Goal: Information Seeking & Learning: Learn about a topic

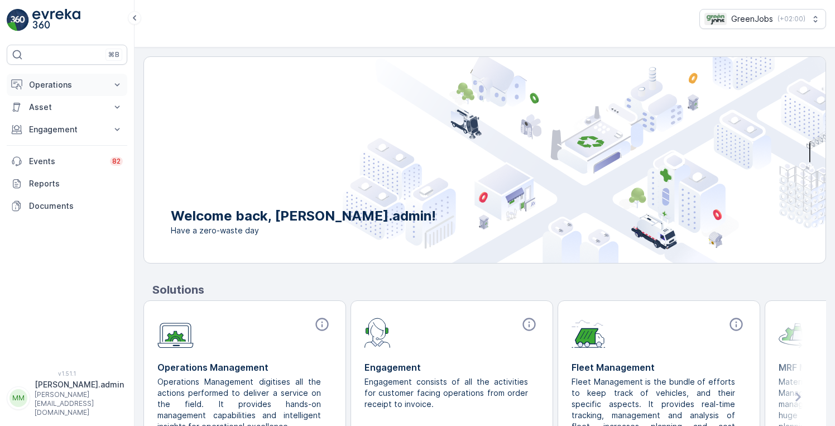
click at [55, 87] on p "Operations" at bounding box center [67, 84] width 76 height 11
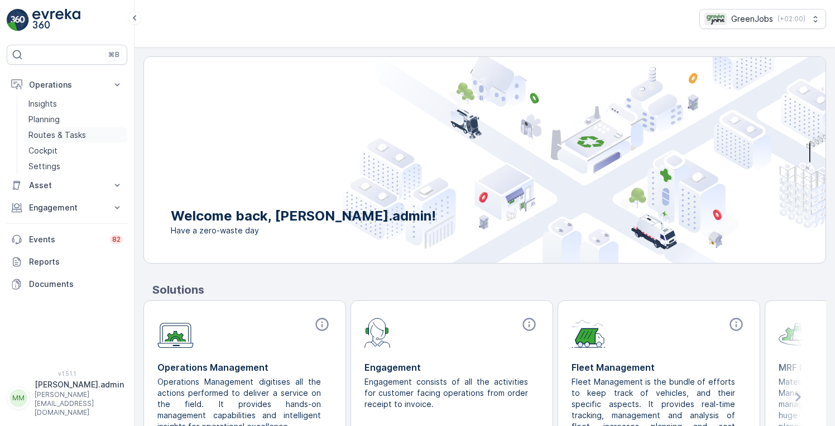
click at [58, 133] on p "Routes & Tasks" at bounding box center [57, 135] width 58 height 11
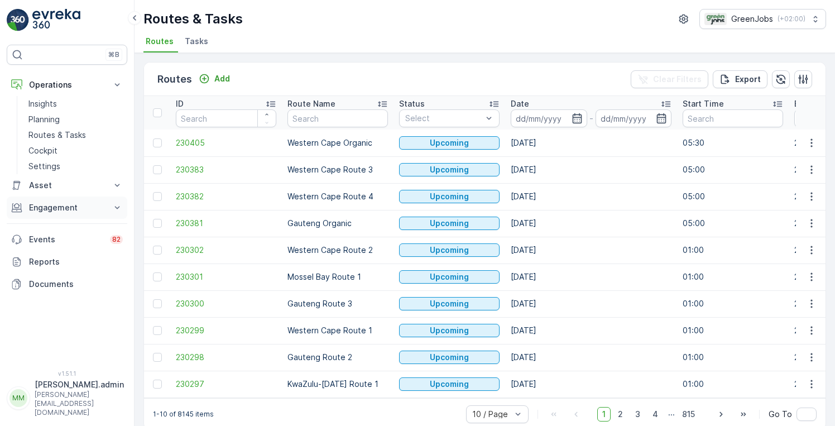
click at [61, 207] on p "Engagement" at bounding box center [67, 207] width 76 height 11
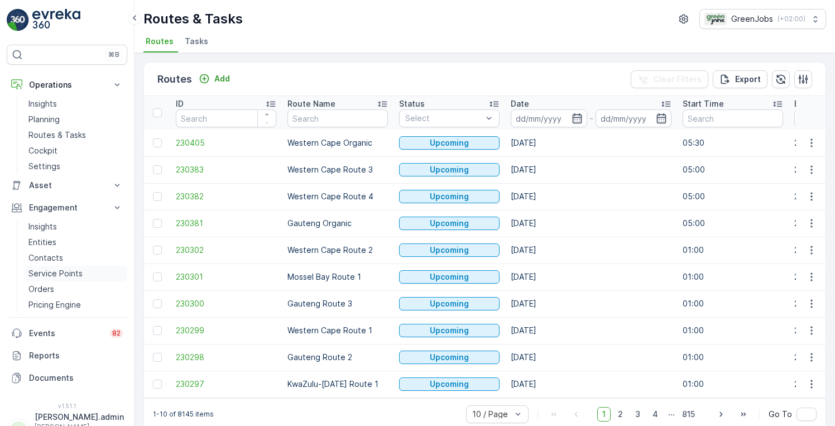
click at [61, 275] on p "Service Points" at bounding box center [55, 273] width 54 height 11
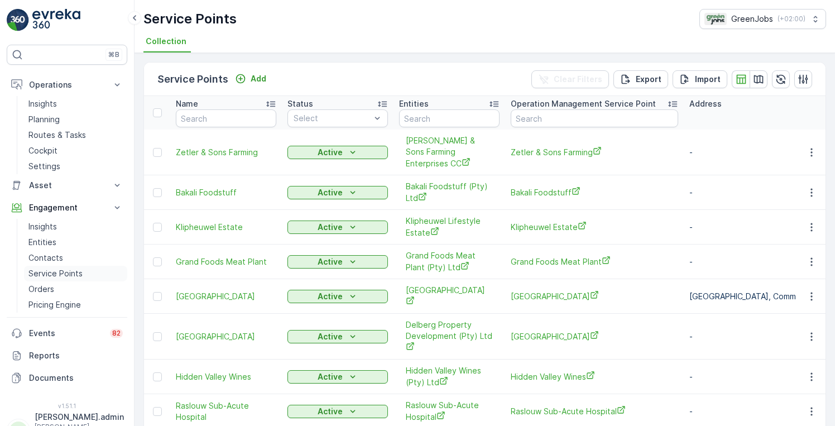
click at [51, 277] on p "Service Points" at bounding box center [55, 273] width 54 height 11
click at [50, 304] on p "Pricing Engine" at bounding box center [54, 304] width 52 height 11
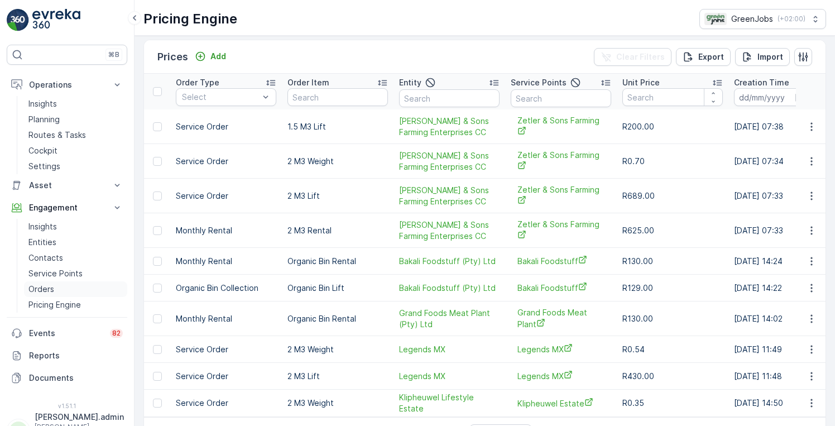
click at [42, 288] on p "Orders" at bounding box center [41, 289] width 26 height 11
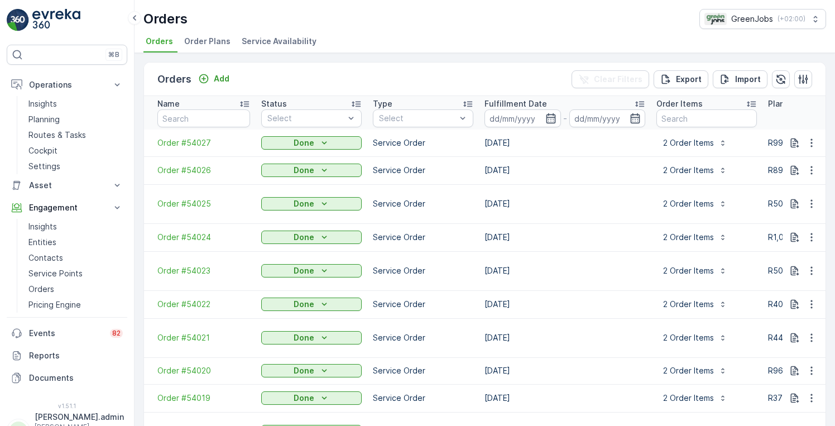
click at [213, 39] on span "Order Plans" at bounding box center [207, 41] width 46 height 11
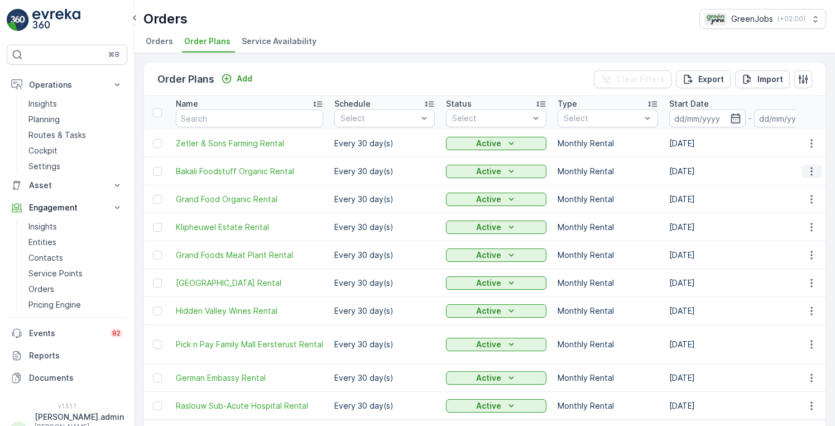
click at [810, 173] on icon "button" at bounding box center [811, 171] width 11 height 11
click at [797, 204] on span "Edit Order Plan" at bounding box center [791, 203] width 56 height 11
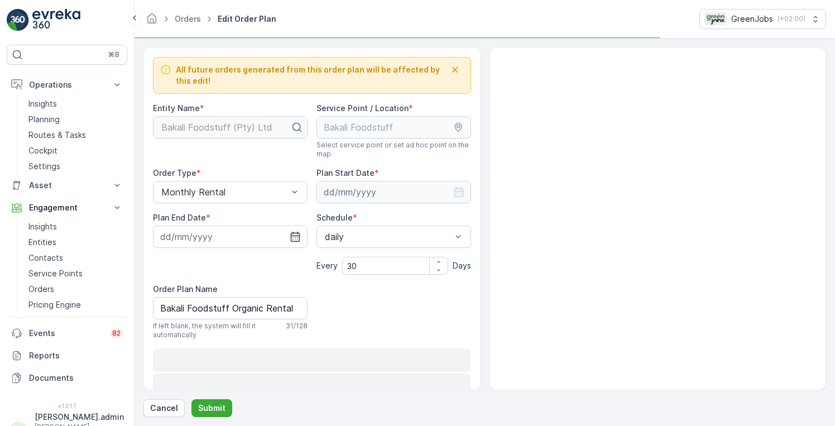
type input "10.10.2025"
type input "10.10.2029"
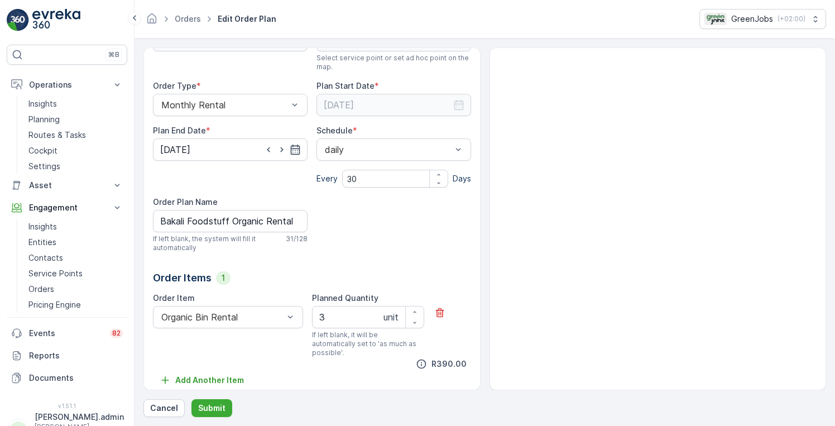
scroll to position [87, 0]
click at [69, 303] on p "Pricing Engine" at bounding box center [54, 304] width 52 height 11
click at [68, 301] on p "Pricing Engine" at bounding box center [54, 304] width 52 height 11
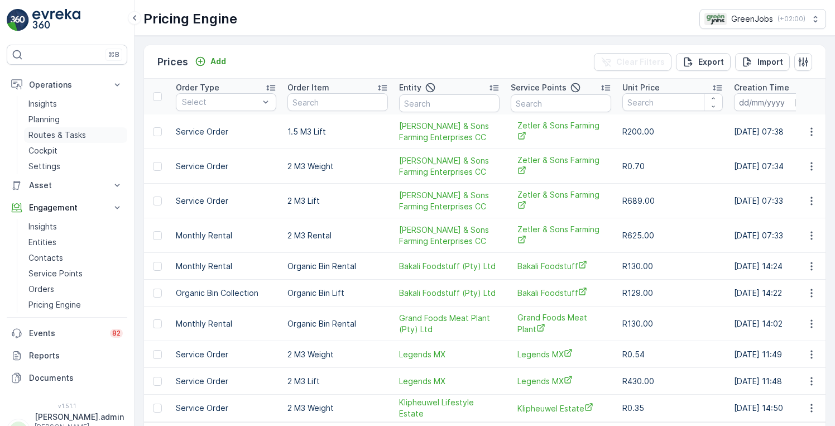
click at [71, 133] on p "Routes & Tasks" at bounding box center [57, 135] width 58 height 11
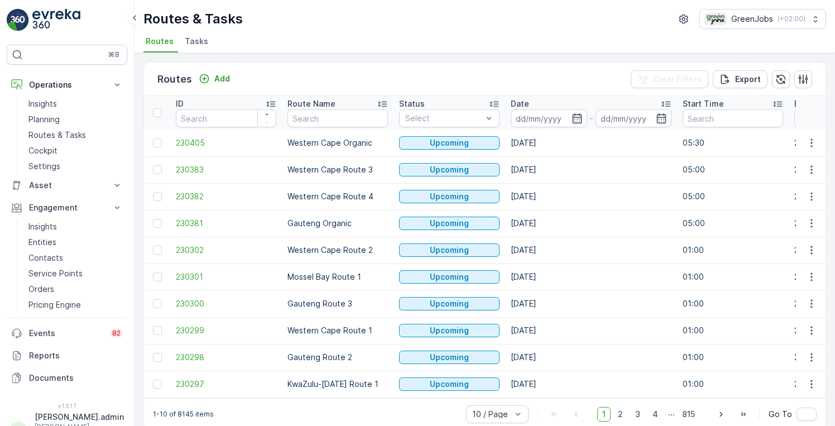
click at [194, 40] on span "Tasks" at bounding box center [196, 41] width 23 height 11
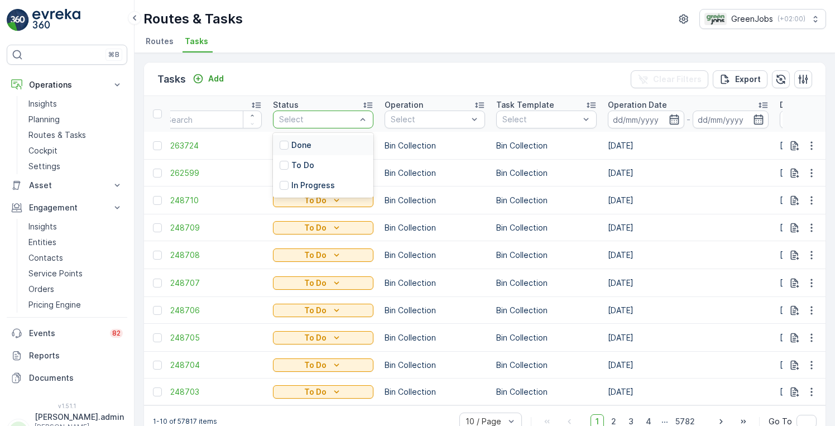
click at [302, 142] on p "Done" at bounding box center [301, 145] width 20 height 11
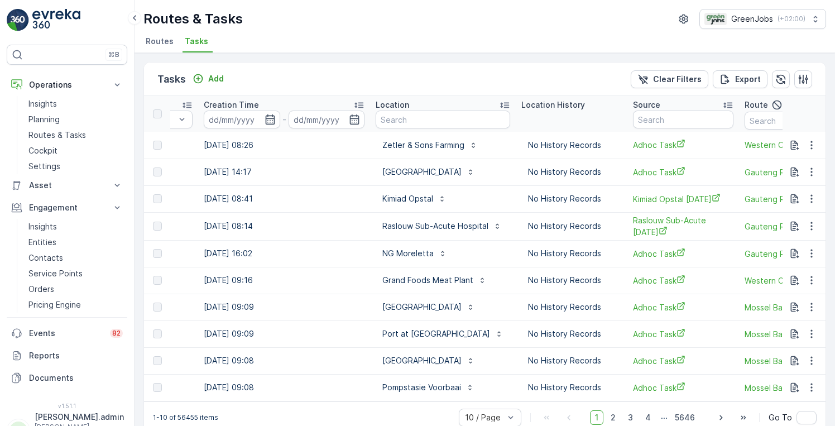
scroll to position [0, 875]
click at [811, 281] on icon "button" at bounding box center [812, 280] width 2 height 8
click at [787, 296] on span "See More Details" at bounding box center [798, 296] width 65 height 11
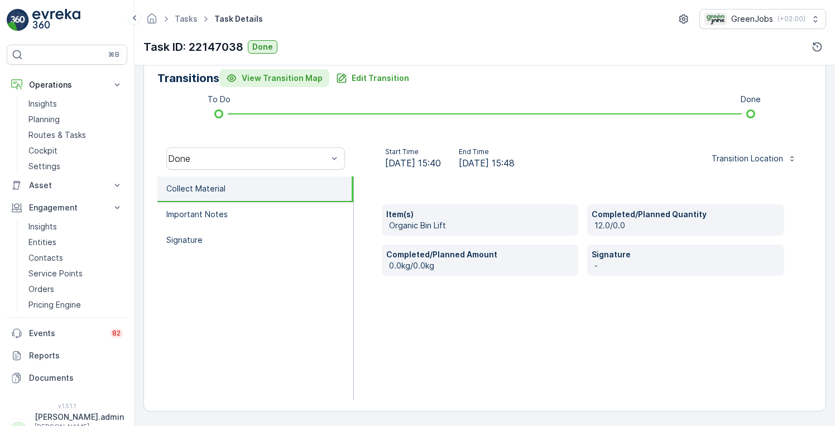
scroll to position [278, 0]
click at [137, 17] on icon at bounding box center [134, 17] width 12 height 13
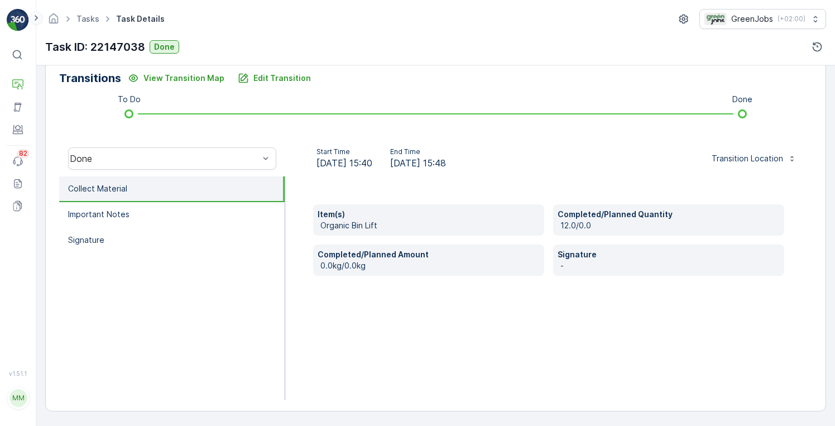
click at [37, 17] on icon at bounding box center [36, 18] width 3 height 6
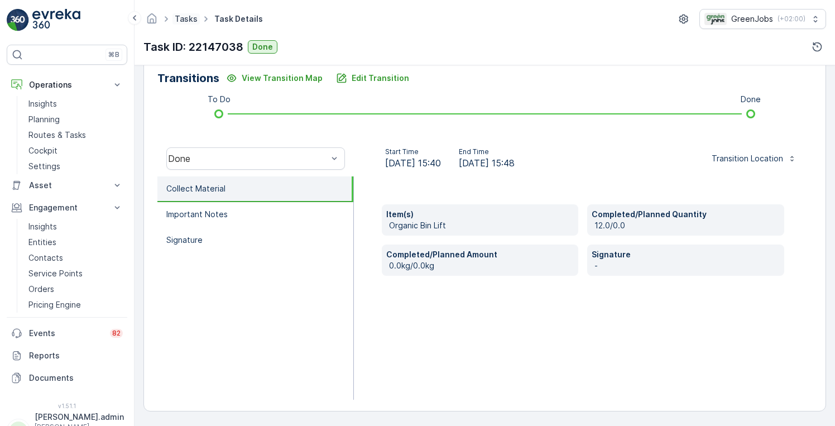
click at [186, 17] on link "Tasks" at bounding box center [186, 18] width 23 height 9
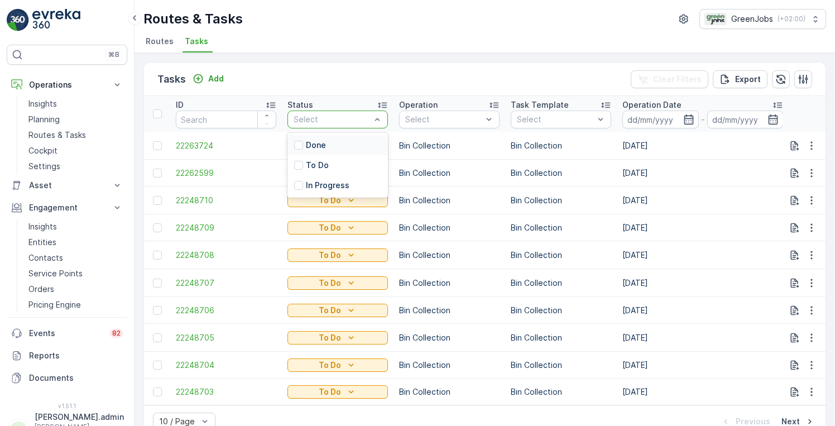
click at [335, 141] on div "Done" at bounding box center [338, 145] width 100 height 20
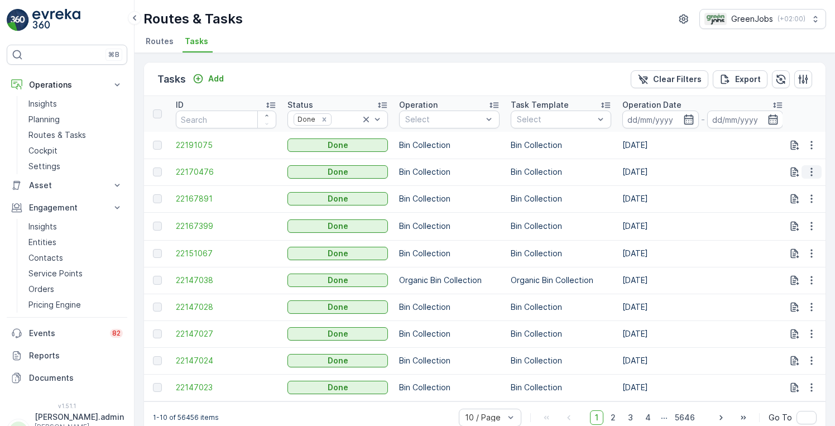
click at [808, 170] on icon "button" at bounding box center [811, 171] width 11 height 11
click at [789, 189] on span "See More Details" at bounding box center [798, 188] width 65 height 11
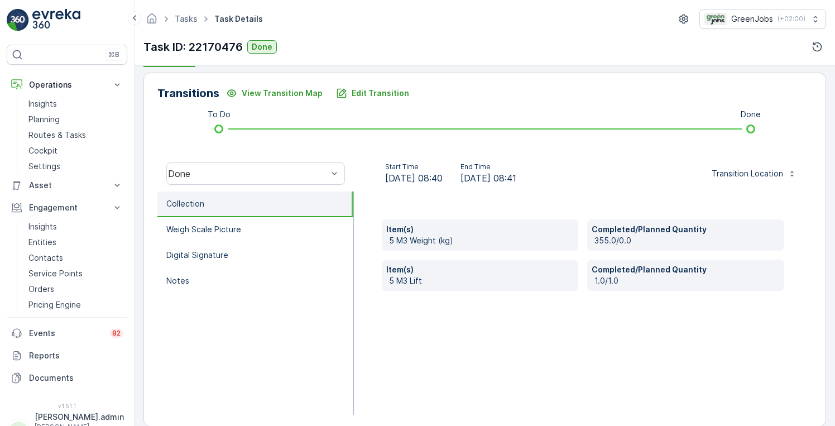
scroll to position [265, 0]
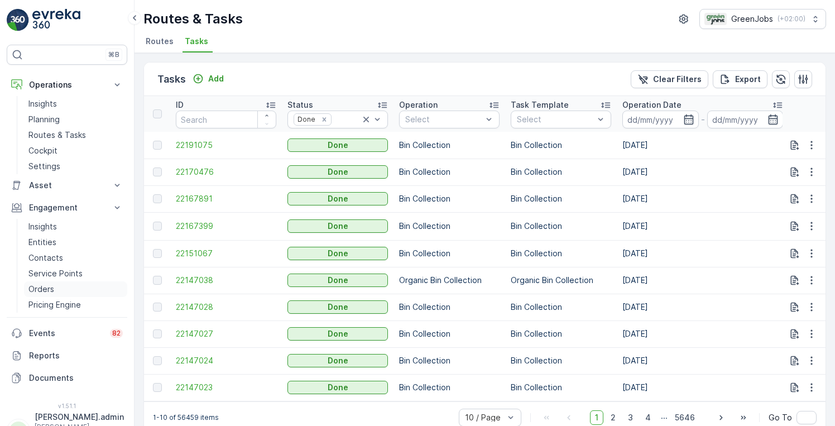
click at [58, 296] on link "Orders" at bounding box center [75, 289] width 103 height 16
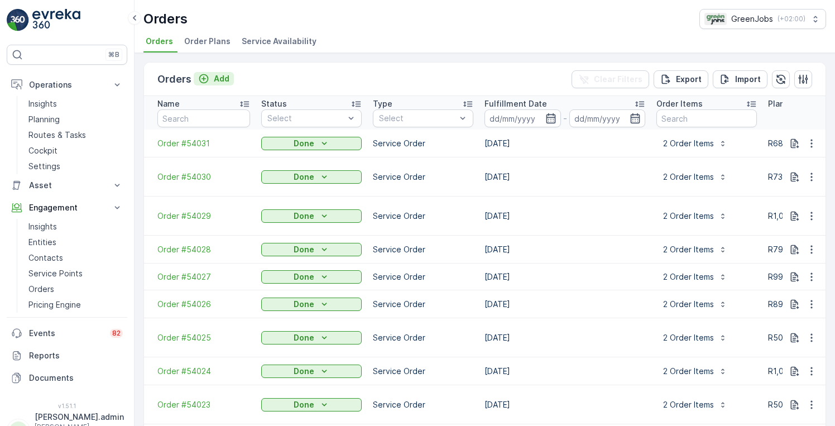
click at [218, 76] on p "Add" at bounding box center [222, 78] width 16 height 11
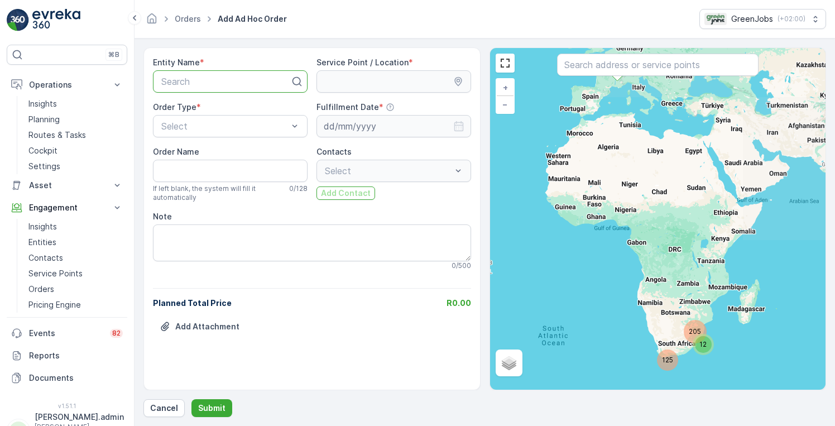
click at [276, 84] on div at bounding box center [225, 81] width 131 height 10
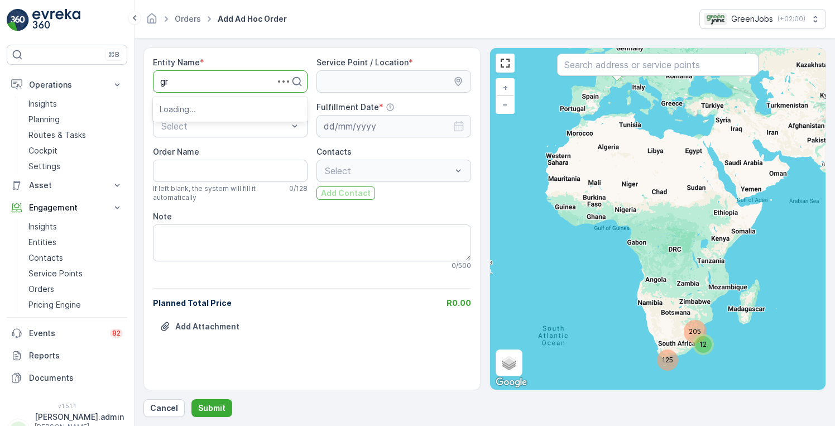
type input "gra"
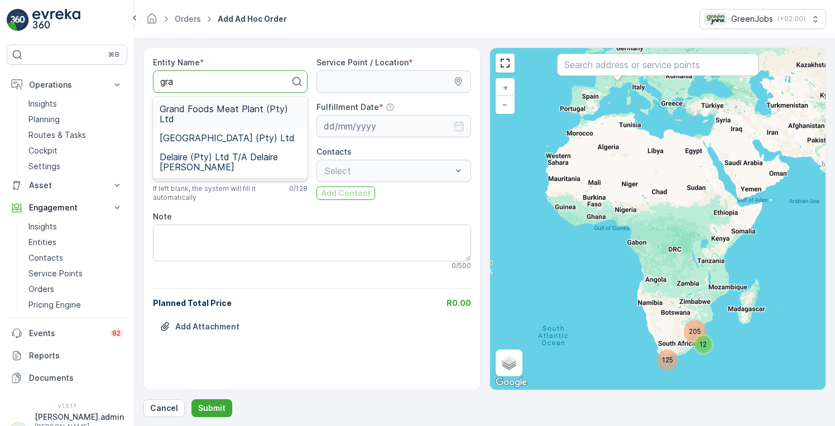
click at [253, 107] on span "Grand Foods Meat Plant (Pty) Ltd" at bounding box center [230, 114] width 141 height 20
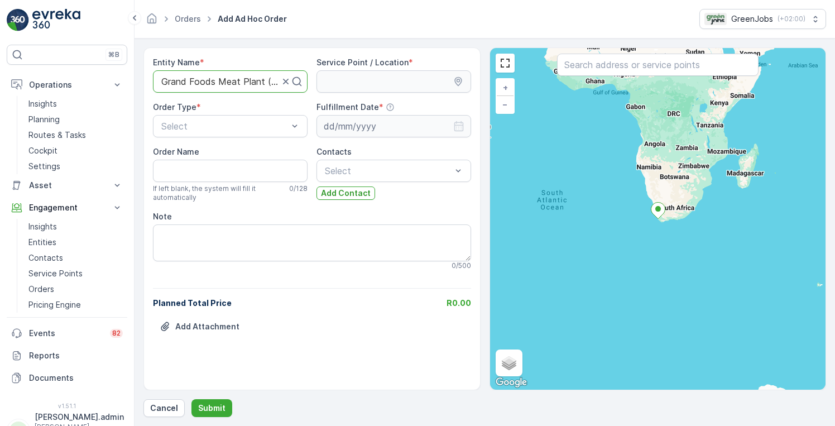
click at [458, 82] on icon at bounding box center [457, 81] width 7 height 9
type input "b"
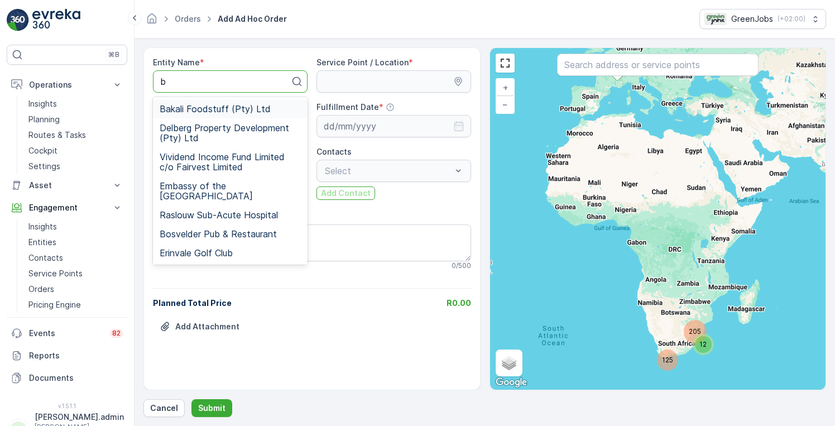
click at [242, 113] on span "Bakali Foodstuff (Pty) Ltd" at bounding box center [215, 109] width 111 height 10
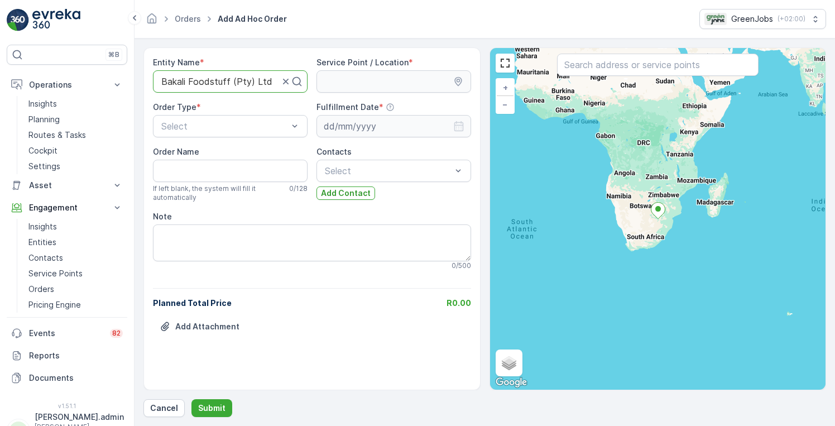
click at [461, 82] on icon at bounding box center [457, 81] width 7 height 9
click at [459, 80] on icon at bounding box center [457, 81] width 7 height 9
click at [456, 83] on icon at bounding box center [457, 81] width 7 height 9
click at [218, 171] on span "Organic Bin Collection" at bounding box center [205, 172] width 91 height 10
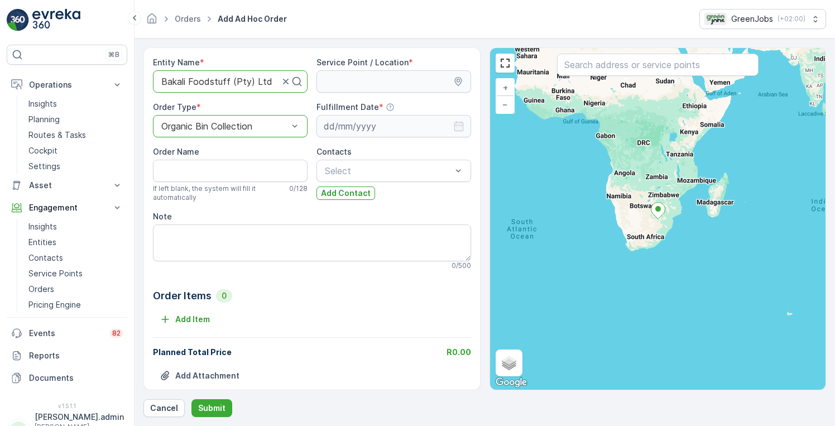
click at [264, 128] on div at bounding box center [224, 126] width 129 height 10
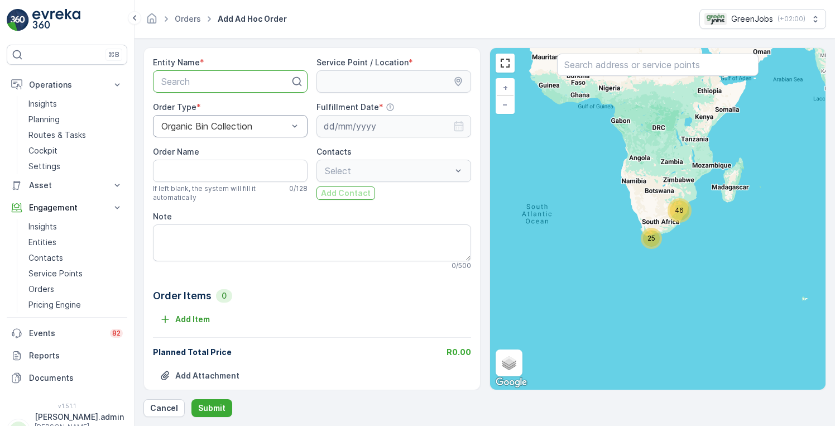
click at [204, 82] on div at bounding box center [225, 81] width 131 height 10
click at [208, 212] on span "Service Order" at bounding box center [188, 210] width 56 height 10
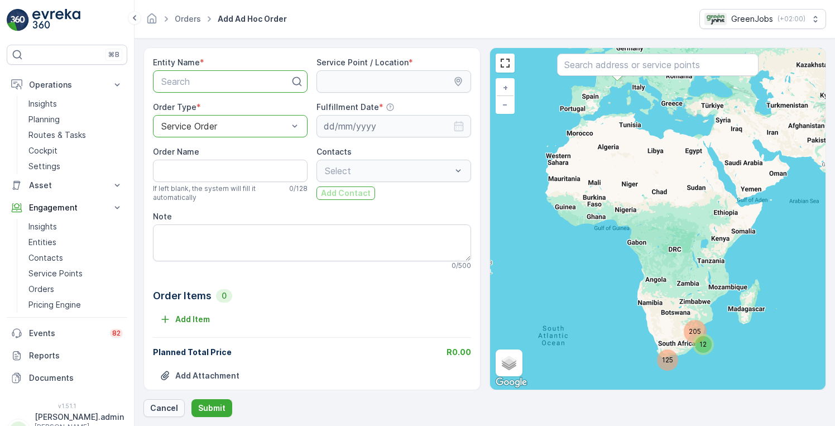
click at [168, 410] on p "Cancel" at bounding box center [164, 408] width 28 height 11
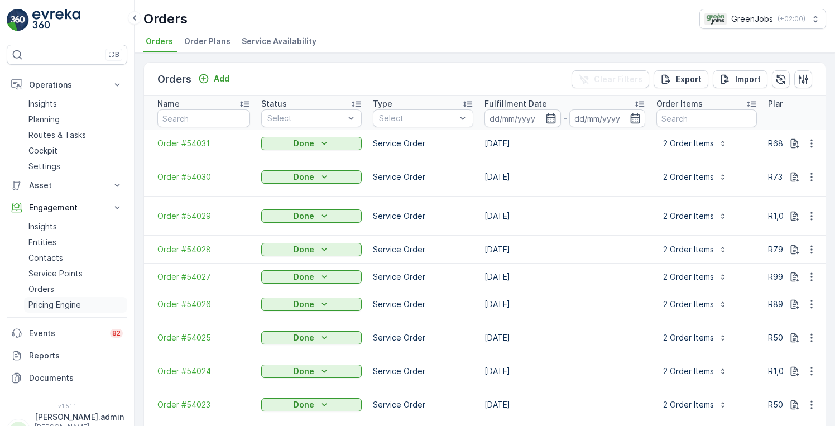
click at [73, 303] on p "Pricing Engine" at bounding box center [54, 304] width 52 height 11
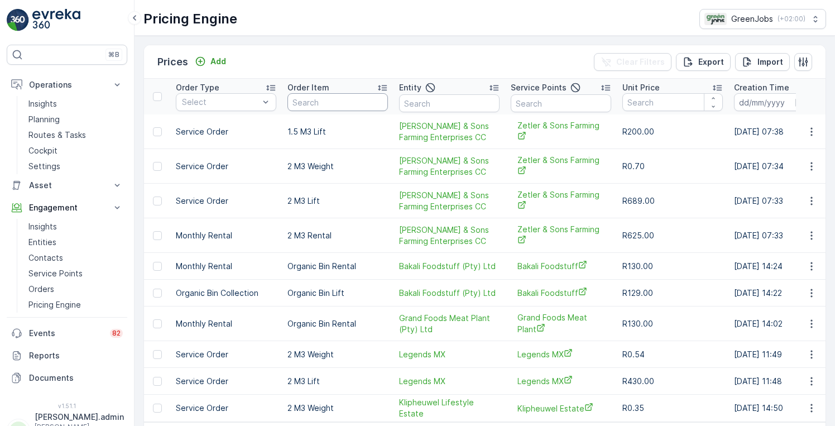
click at [367, 103] on input "text" at bounding box center [338, 102] width 100 height 18
click at [382, 88] on icon at bounding box center [382, 88] width 9 height 6
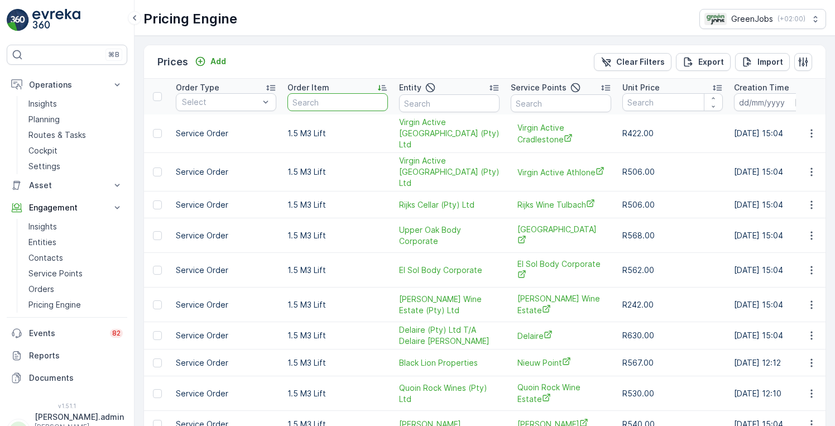
click at [339, 110] on input "text" at bounding box center [338, 102] width 100 height 18
click at [46, 291] on p "Orders" at bounding box center [41, 289] width 26 height 11
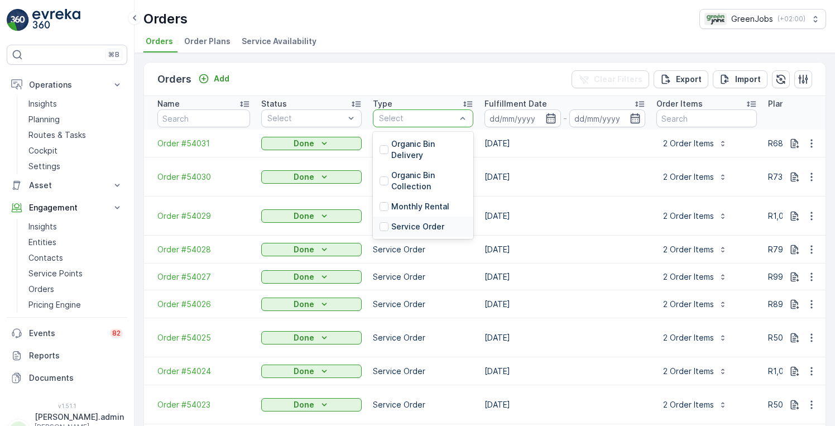
click at [408, 225] on p "Service Order" at bounding box center [417, 226] width 53 height 11
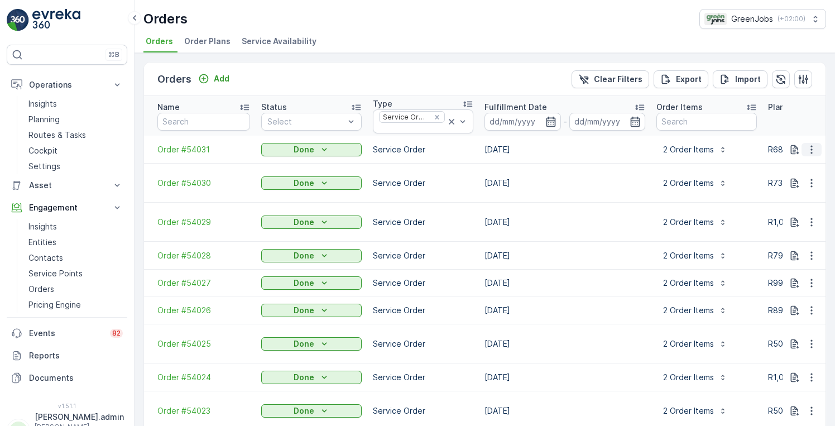
click at [812, 144] on icon "button" at bounding box center [811, 149] width 11 height 11
click at [797, 161] on span "See more details" at bounding box center [796, 160] width 64 height 11
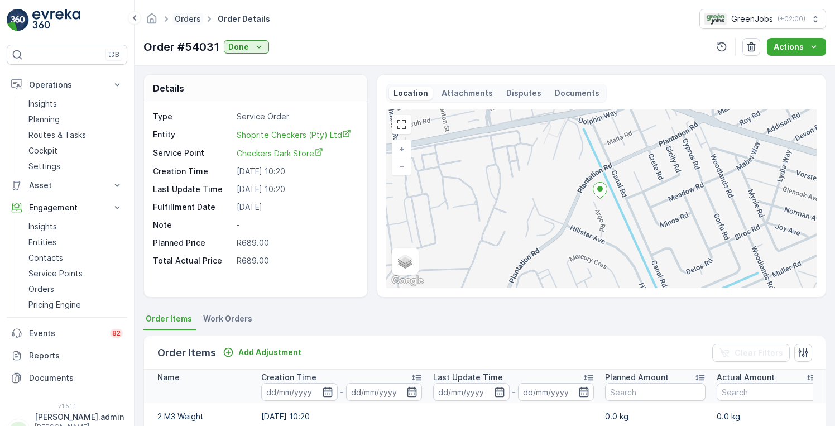
click at [189, 17] on link "Orders" at bounding box center [188, 18] width 26 height 9
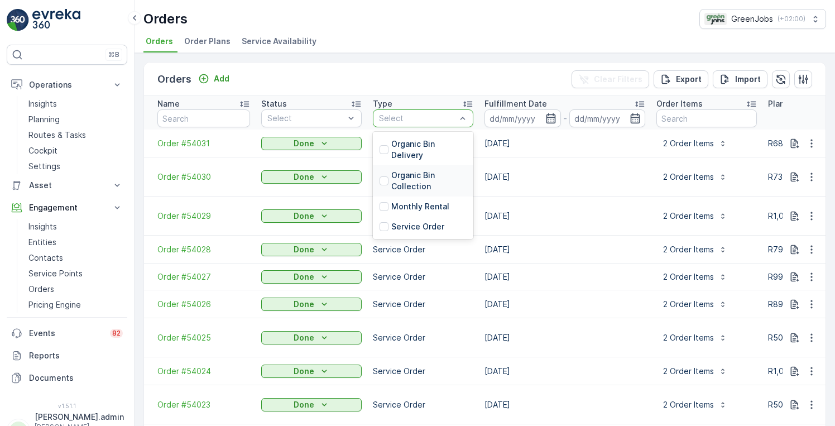
click at [421, 175] on p "Organic Bin Collection" at bounding box center [428, 181] width 75 height 22
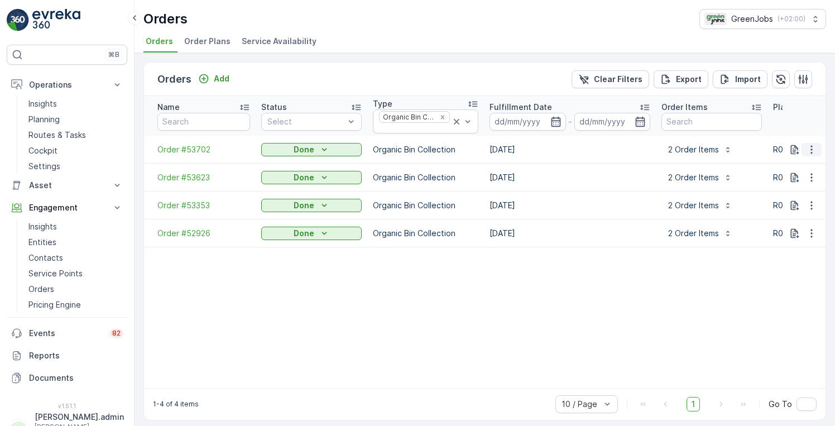
click at [811, 150] on icon "button" at bounding box center [812, 149] width 2 height 8
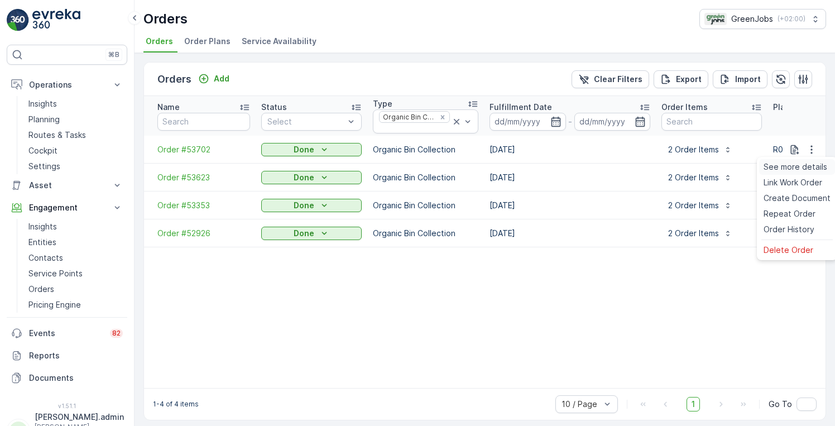
click at [786, 165] on span "See more details" at bounding box center [796, 166] width 64 height 11
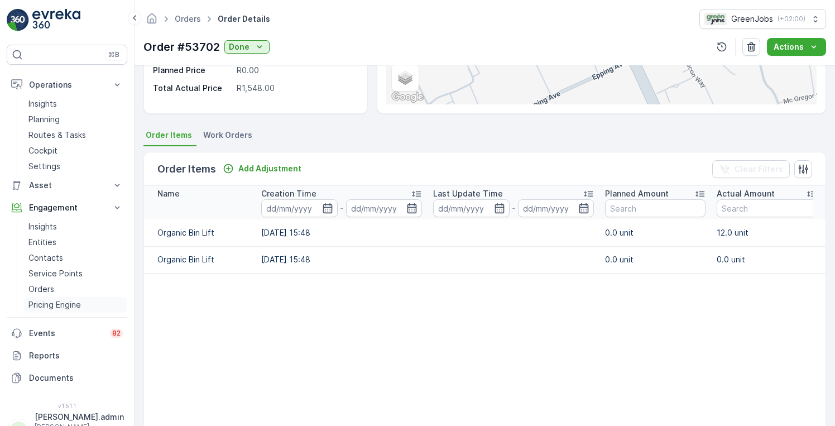
click at [65, 305] on p "Pricing Engine" at bounding box center [54, 304] width 52 height 11
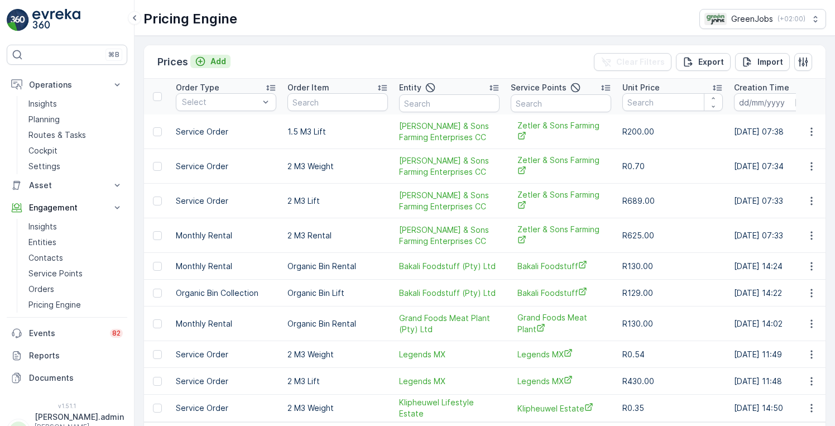
click at [220, 59] on p "Add" at bounding box center [218, 61] width 16 height 11
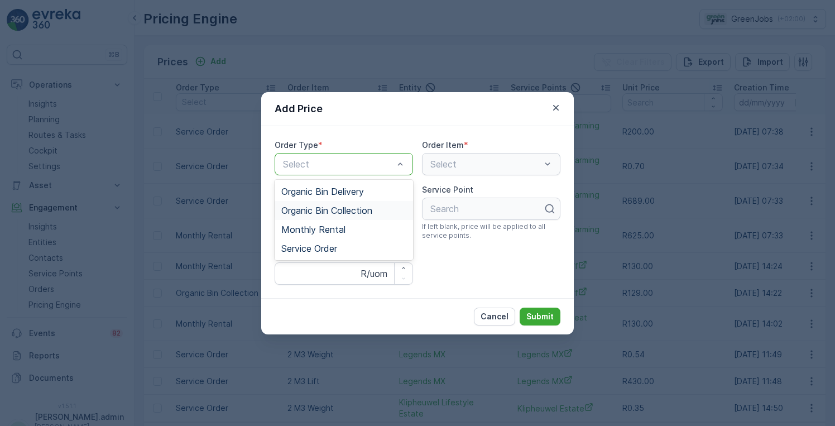
click at [353, 213] on span "Organic Bin Collection" at bounding box center [326, 210] width 91 height 10
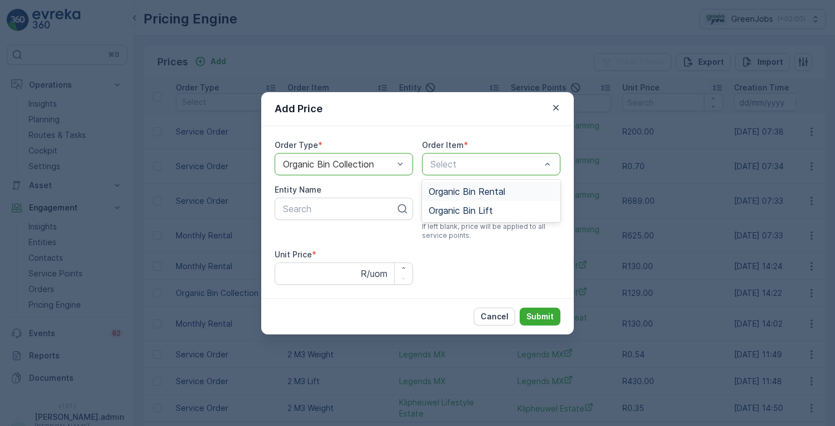
click at [541, 165] on div at bounding box center [485, 164] width 113 height 10
click at [486, 206] on span "Organic Bin Lift" at bounding box center [461, 210] width 64 height 10
click at [493, 317] on p "Cancel" at bounding box center [495, 316] width 28 height 11
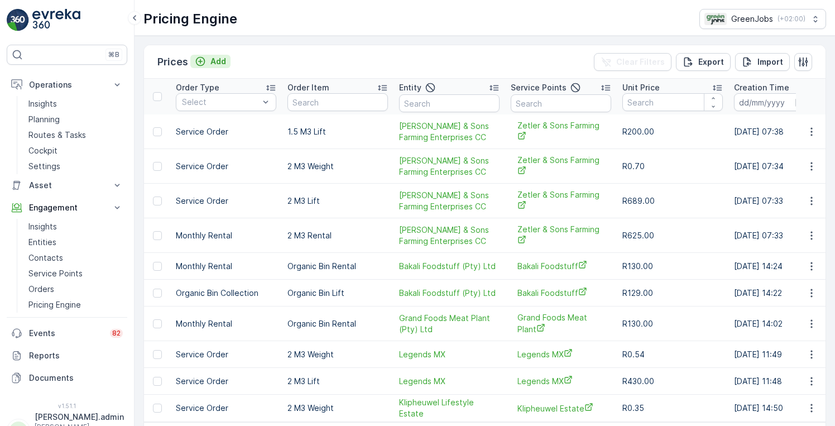
click at [214, 63] on p "Add" at bounding box center [218, 61] width 16 height 11
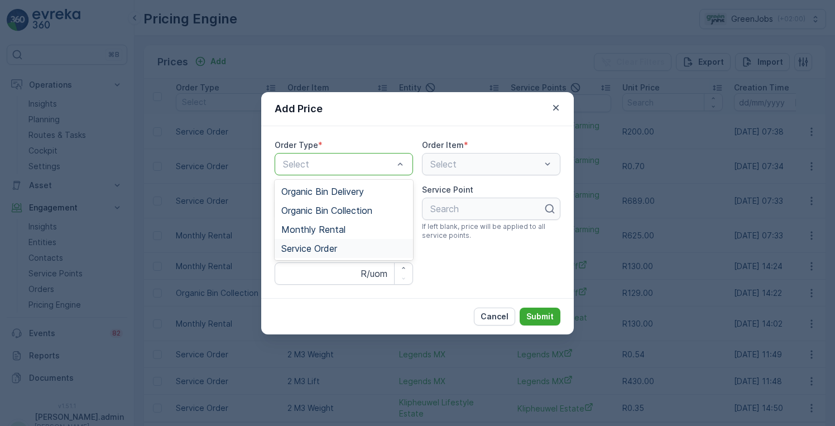
click at [322, 246] on span "Service Order" at bounding box center [309, 248] width 56 height 10
click at [343, 208] on span "Organic Bin Collection" at bounding box center [326, 210] width 91 height 10
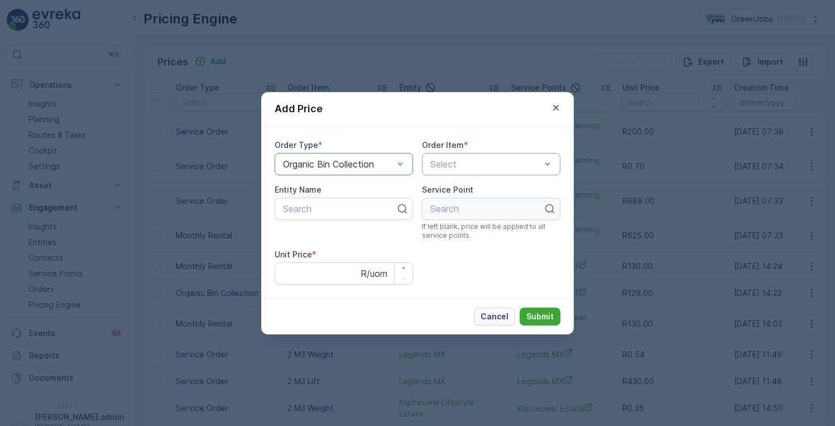
click at [492, 318] on p "Cancel" at bounding box center [495, 316] width 28 height 11
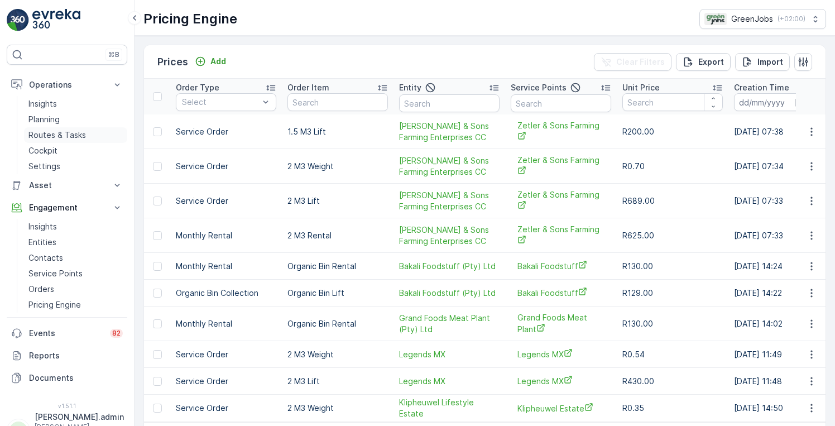
click at [73, 136] on p "Routes & Tasks" at bounding box center [57, 135] width 58 height 11
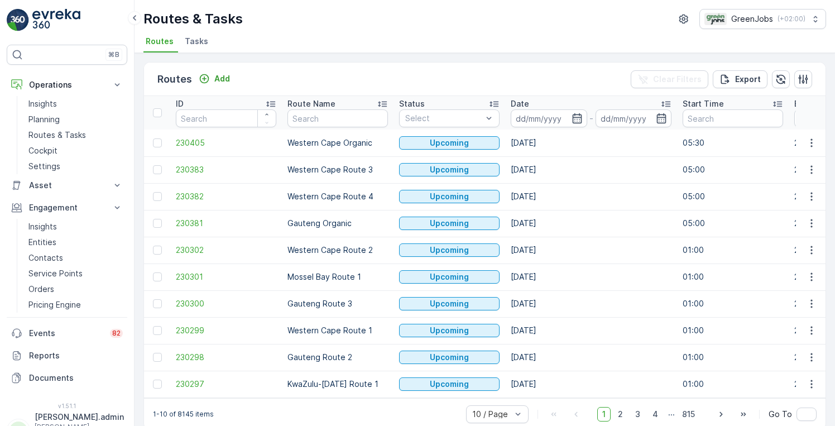
click at [201, 40] on span "Tasks" at bounding box center [196, 41] width 23 height 11
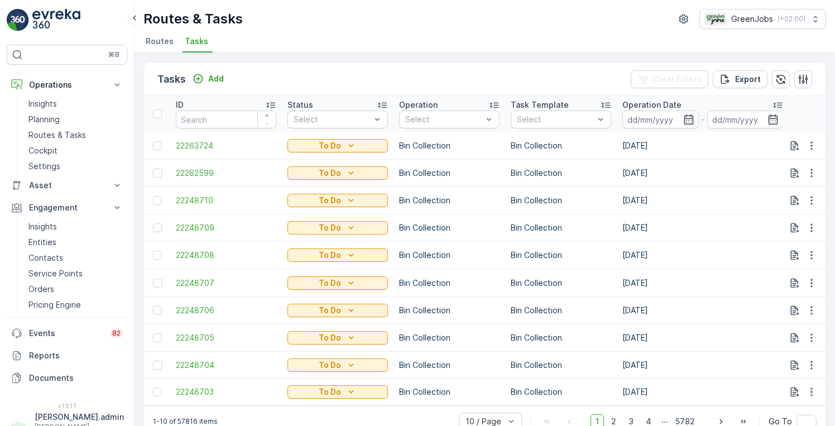
click at [602, 186] on td "Bin Collection" at bounding box center [561, 200] width 112 height 28
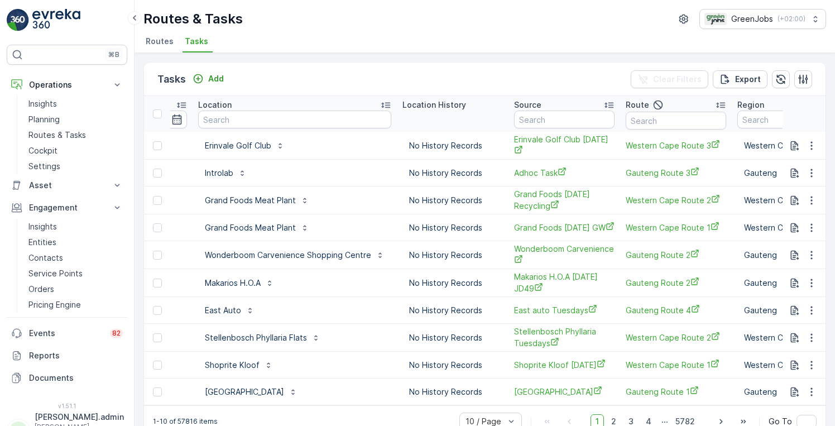
scroll to position [0, 1054]
click at [545, 123] on input "text" at bounding box center [562, 120] width 100 height 18
type input "ras"
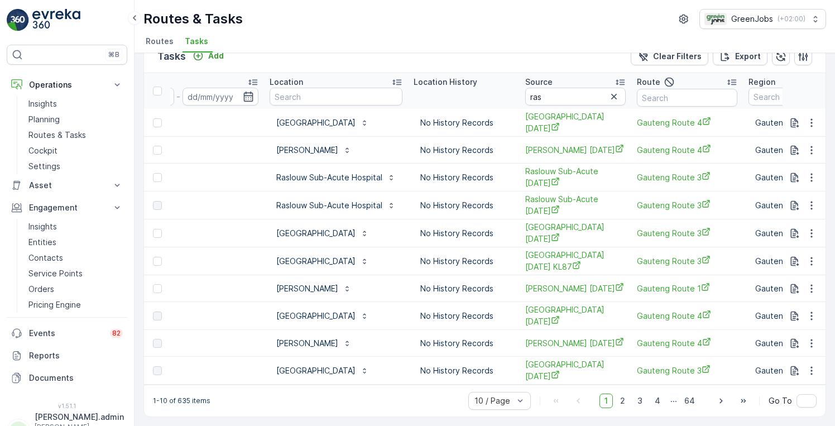
scroll to position [0, 997]
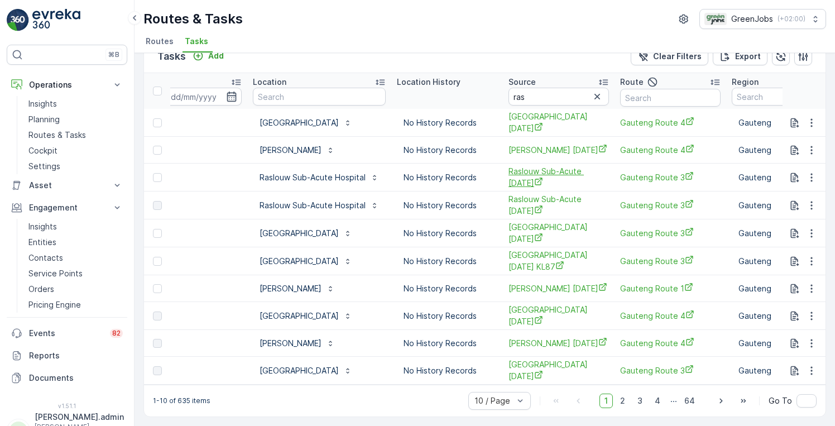
click at [537, 166] on span "Raslouw Sub-Acute [DATE]" at bounding box center [559, 177] width 100 height 23
click at [513, 208] on span "Raslouw Sub-Acute [DATE]" at bounding box center [559, 205] width 100 height 23
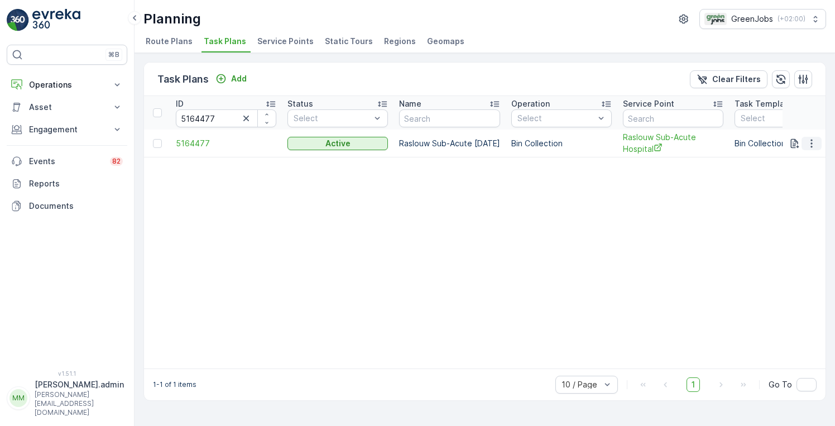
click at [814, 145] on icon "button" at bounding box center [811, 143] width 11 height 11
click at [802, 161] on span "See More Details" at bounding box center [798, 160] width 65 height 11
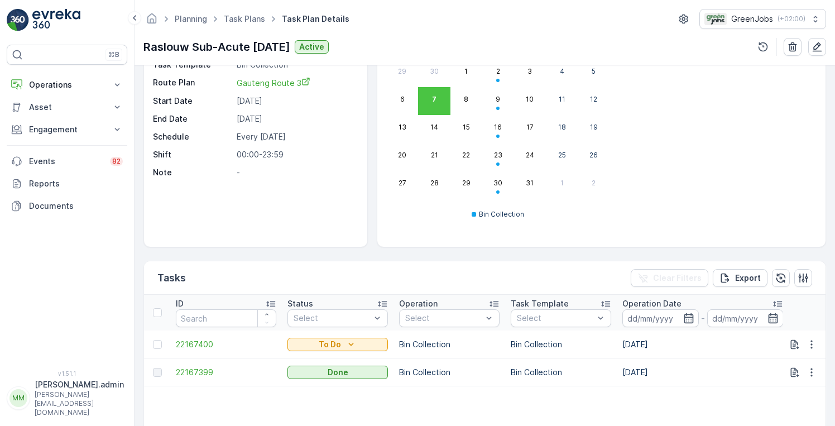
scroll to position [107, 0]
drag, startPoint x: 693, startPoint y: 355, endPoint x: 585, endPoint y: 342, distance: 109.6
click at [585, 342] on p "Bin Collection" at bounding box center [561, 343] width 100 height 11
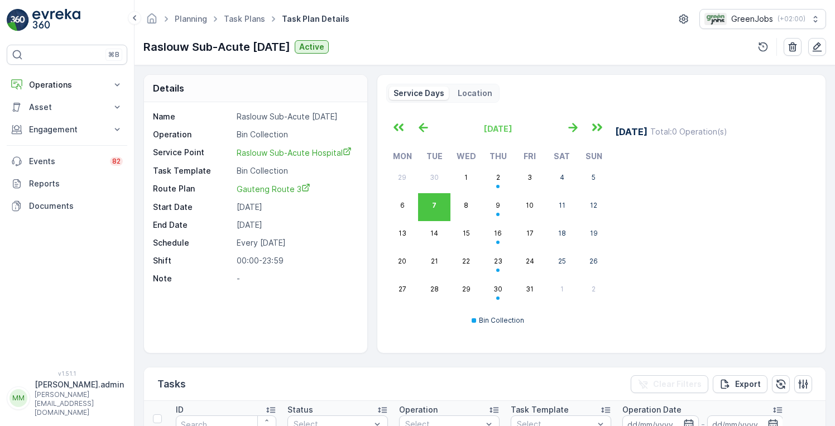
scroll to position [0, 0]
click at [248, 19] on link "Task Plans" at bounding box center [244, 18] width 41 height 9
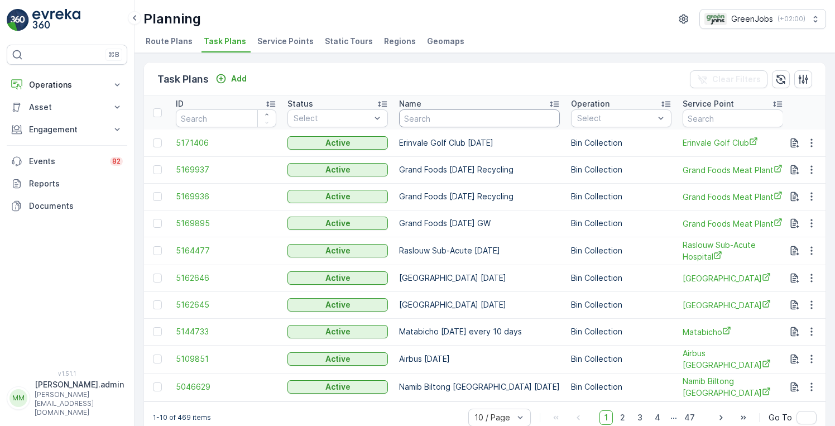
click at [465, 122] on input "text" at bounding box center [479, 118] width 161 height 18
type input "ras"
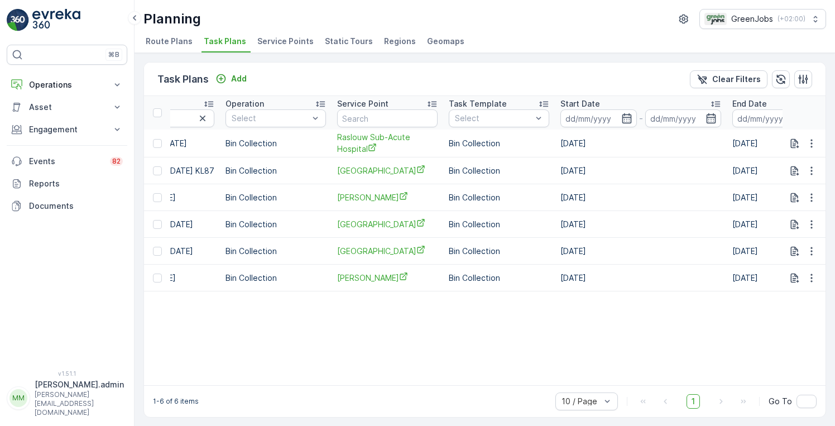
scroll to position [0, 318]
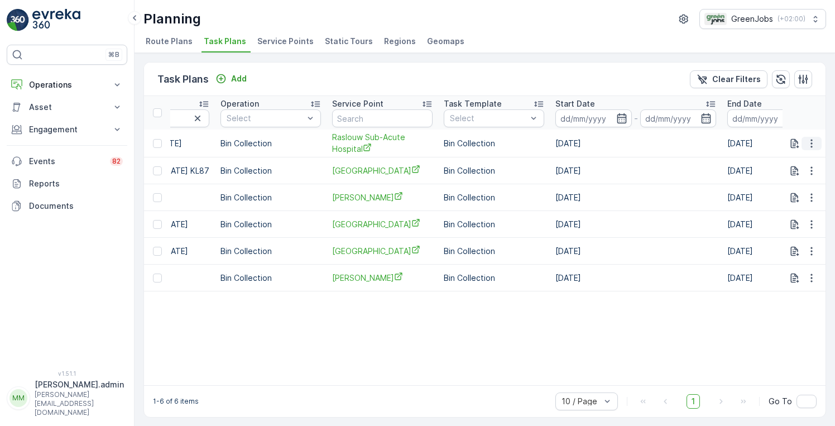
click at [812, 142] on icon "button" at bounding box center [811, 143] width 11 height 11
click at [798, 157] on span "See More Details" at bounding box center [798, 160] width 65 height 11
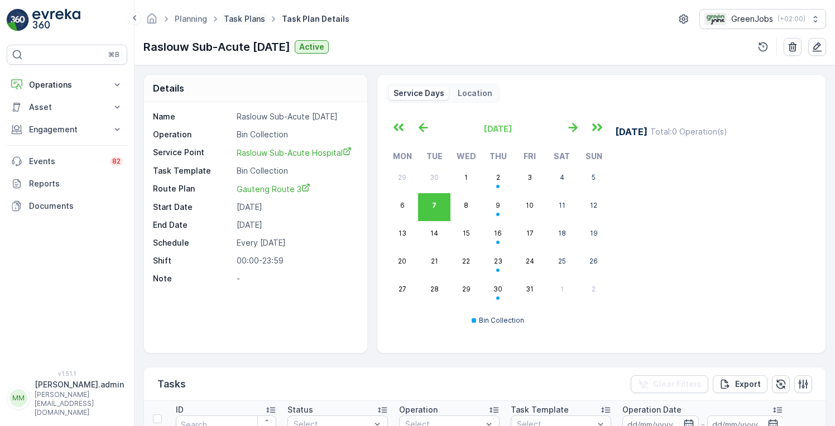
click at [231, 17] on link "Task Plans" at bounding box center [244, 18] width 41 height 9
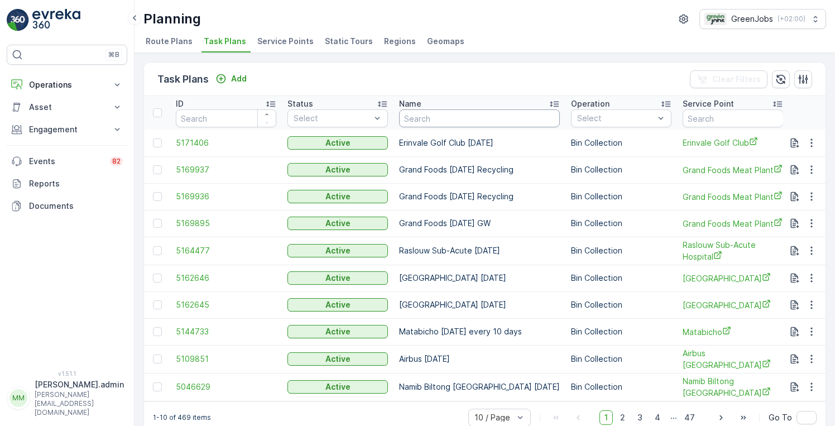
click at [464, 118] on input "text" at bounding box center [479, 118] width 161 height 18
type input "rasl"
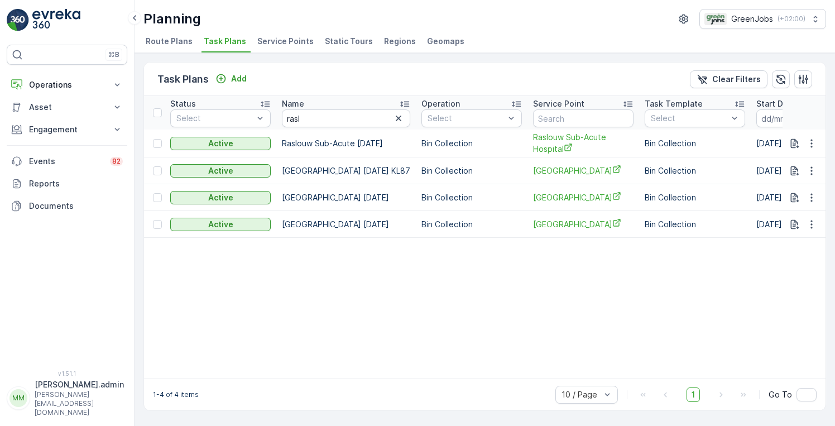
scroll to position [0, 120]
click at [581, 145] on span "Raslouw Sub-Acute Hospital" at bounding box center [580, 143] width 100 height 23
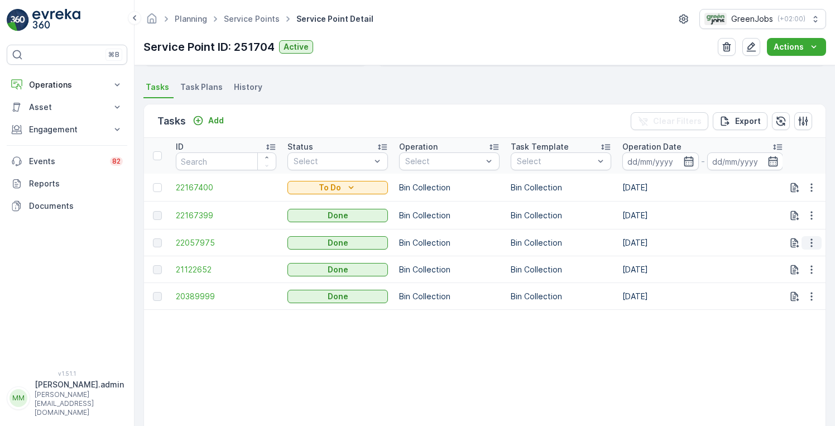
click at [807, 242] on icon "button" at bounding box center [811, 242] width 11 height 11
click at [788, 258] on span "See More Details" at bounding box center [798, 259] width 65 height 11
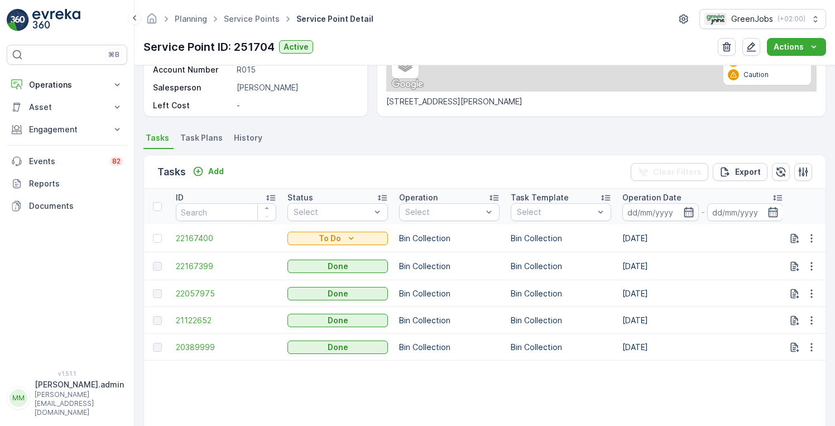
scroll to position [264, 0]
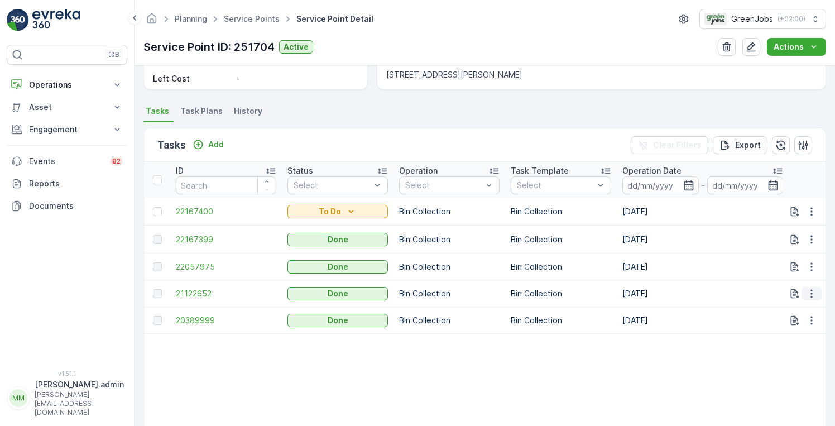
click at [811, 294] on icon "button" at bounding box center [811, 293] width 11 height 11
click at [802, 304] on div "See More Details" at bounding box center [799, 311] width 74 height 16
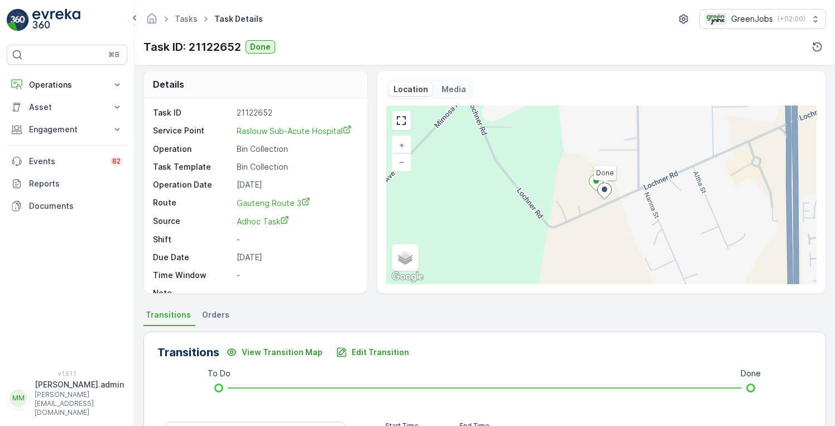
scroll to position [6, 0]
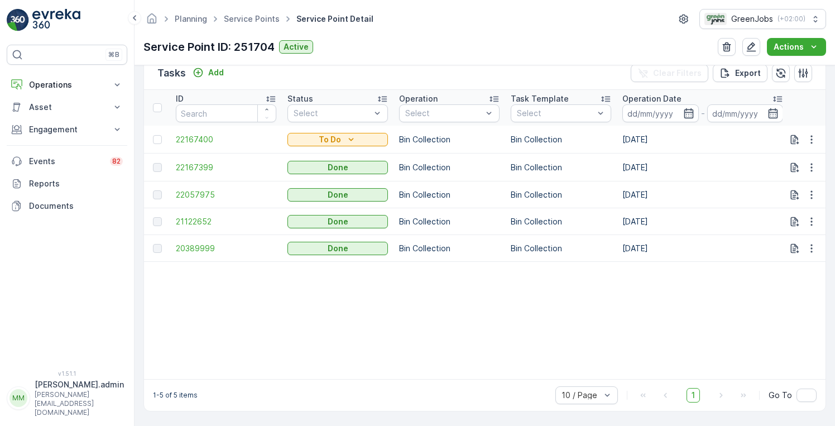
scroll to position [341, 0]
click at [811, 217] on icon "button" at bounding box center [812, 221] width 2 height 8
click at [788, 233] on span "See More Details" at bounding box center [798, 232] width 65 height 11
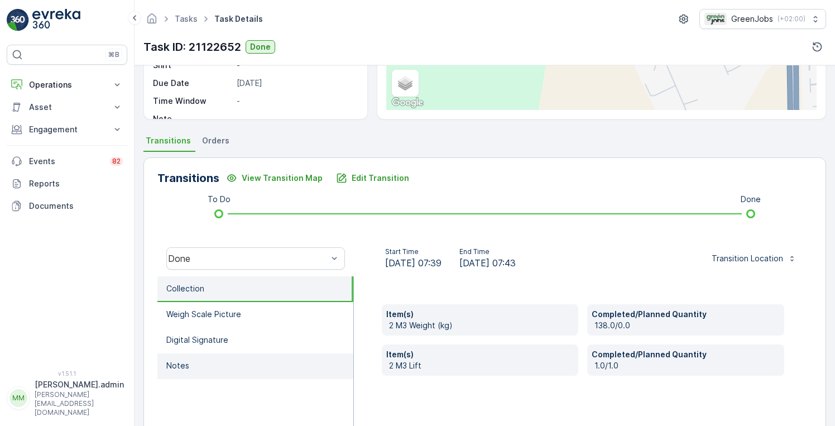
scroll to position [180, 0]
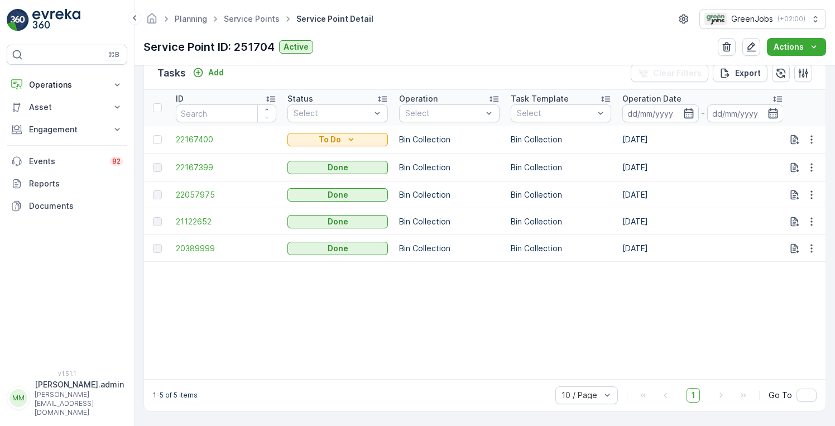
scroll to position [341, 0]
click at [811, 244] on icon "button" at bounding box center [812, 248] width 2 height 8
click at [797, 258] on span "See More Details" at bounding box center [798, 259] width 65 height 11
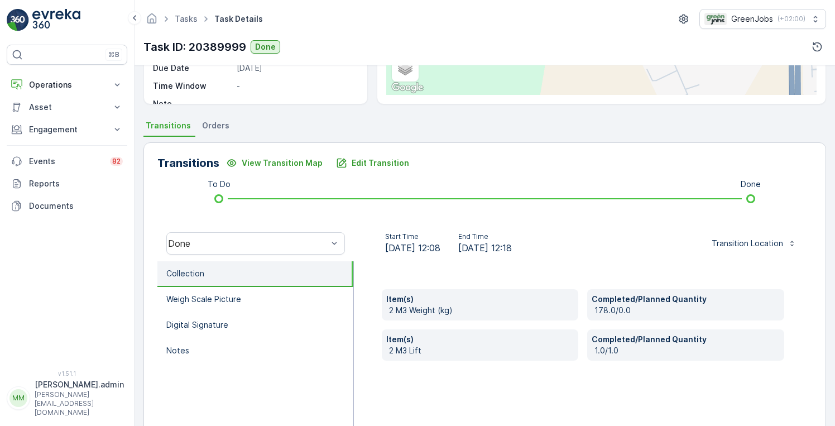
scroll to position [221, 0]
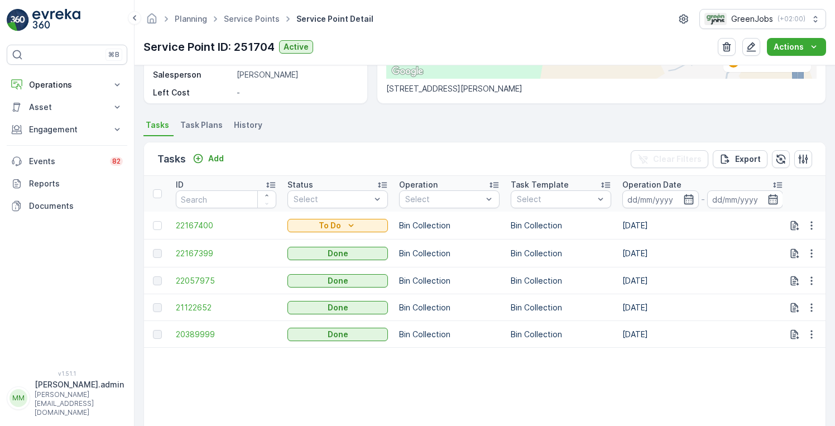
scroll to position [252, 0]
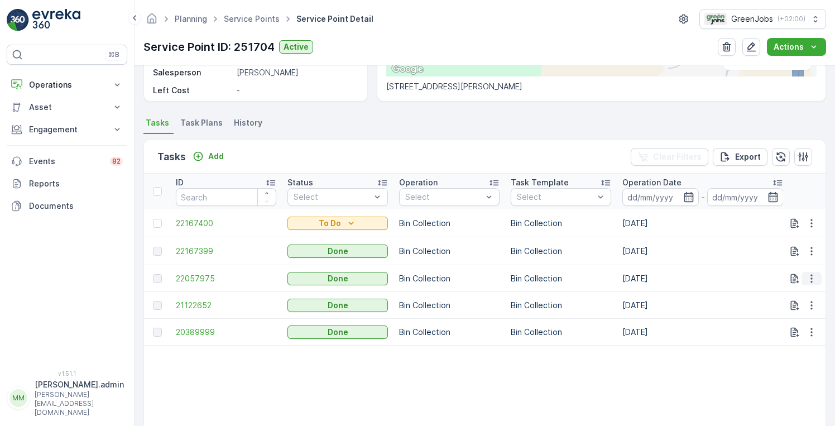
click at [807, 280] on icon "button" at bounding box center [811, 278] width 11 height 11
click at [794, 293] on span "See More Details" at bounding box center [798, 295] width 65 height 11
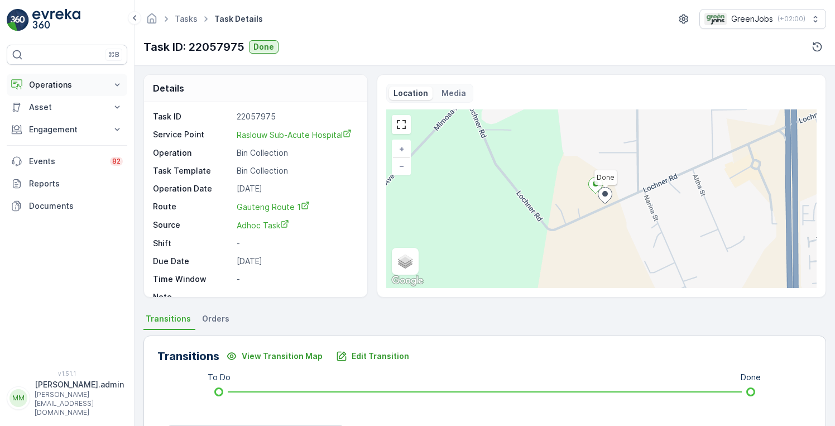
click at [64, 88] on p "Operations" at bounding box center [67, 84] width 76 height 11
